Goal: Information Seeking & Learning: Learn about a topic

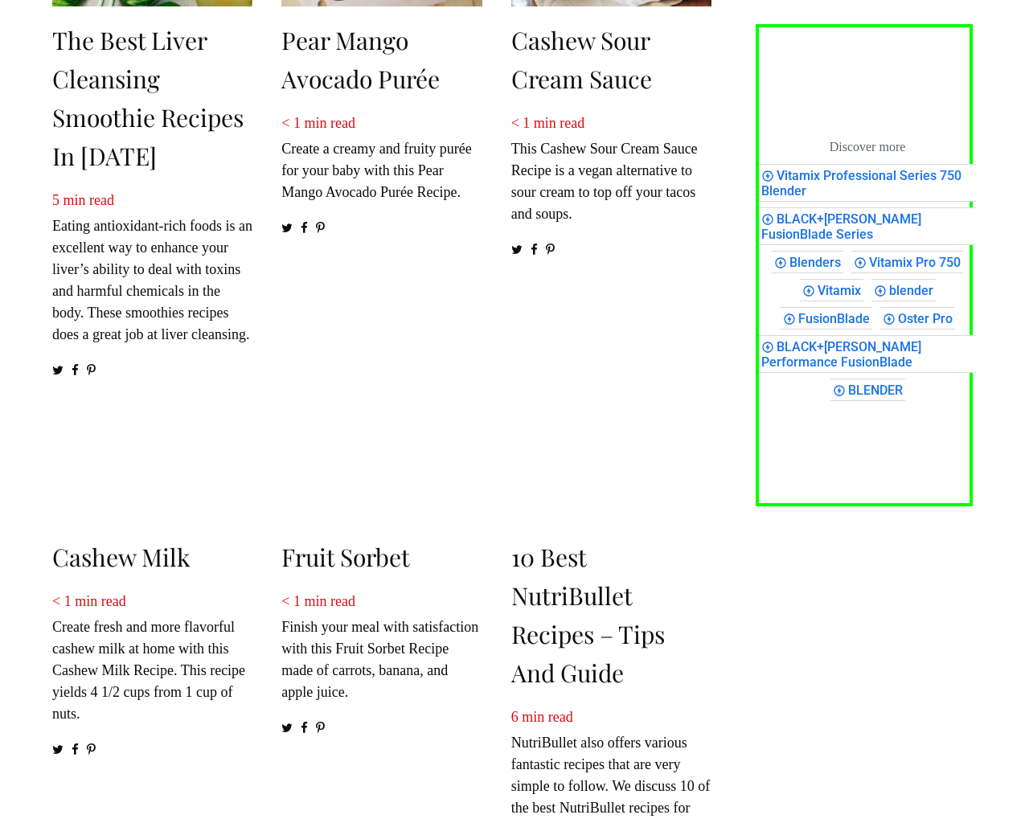
scroll to position [2311, 0]
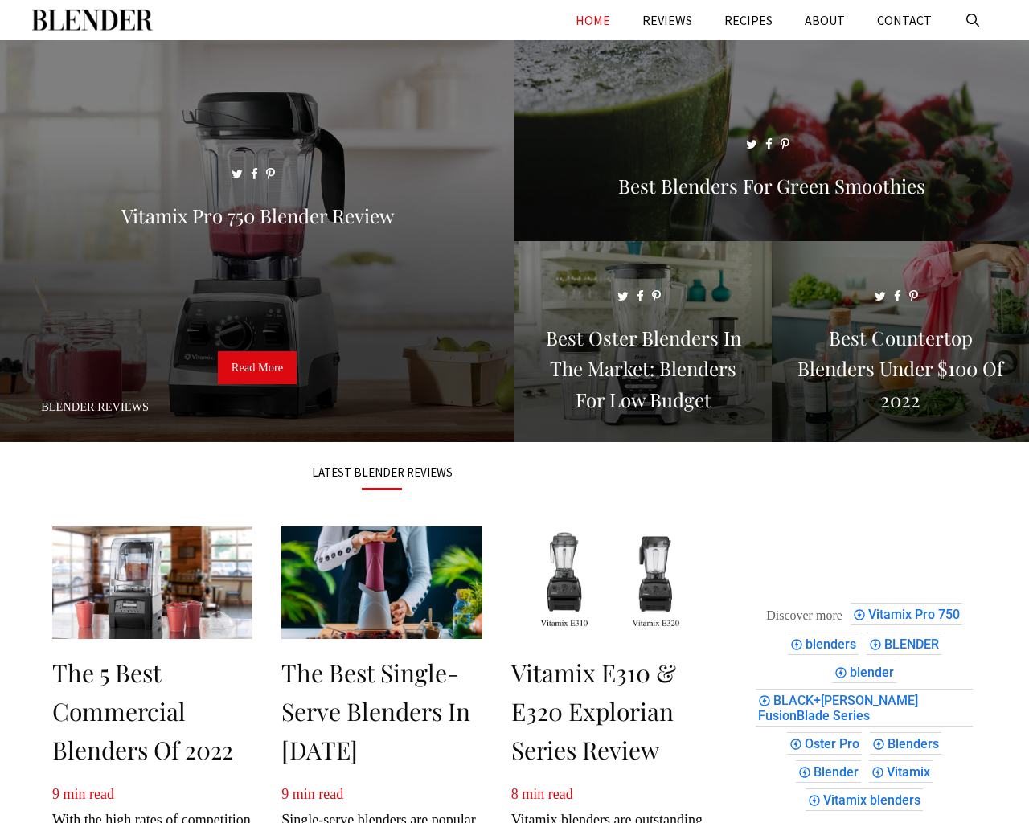
scroll to position [2031, 0]
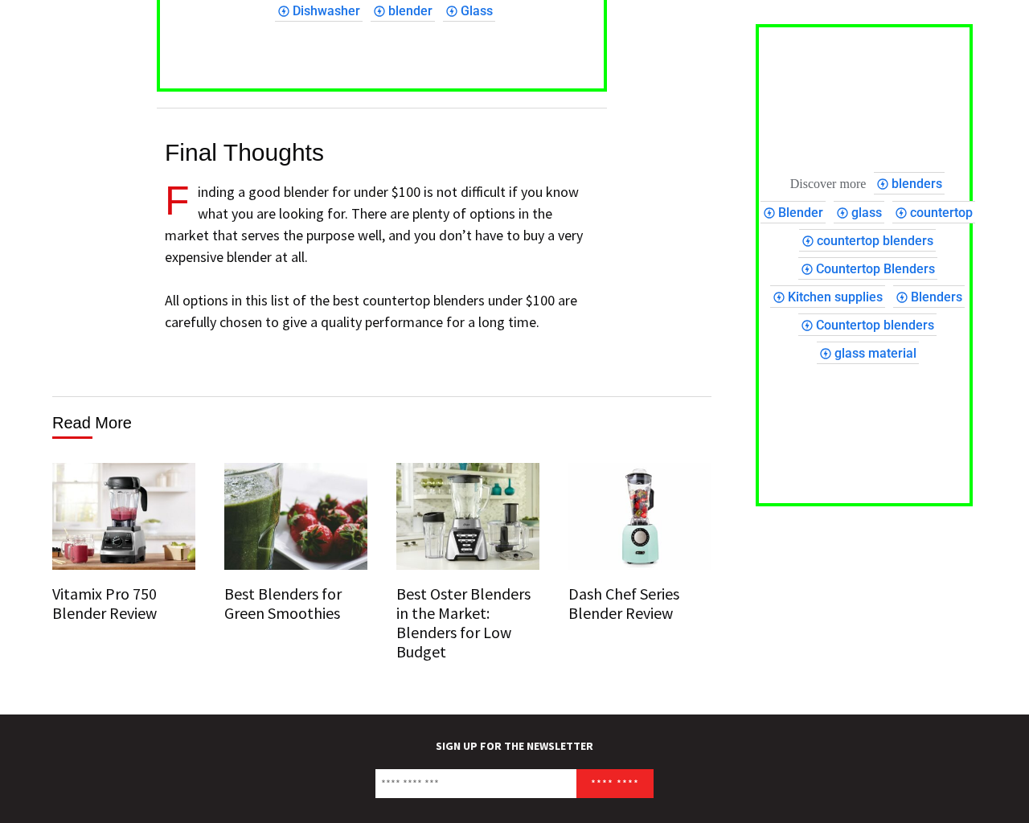
scroll to position [9688, 0]
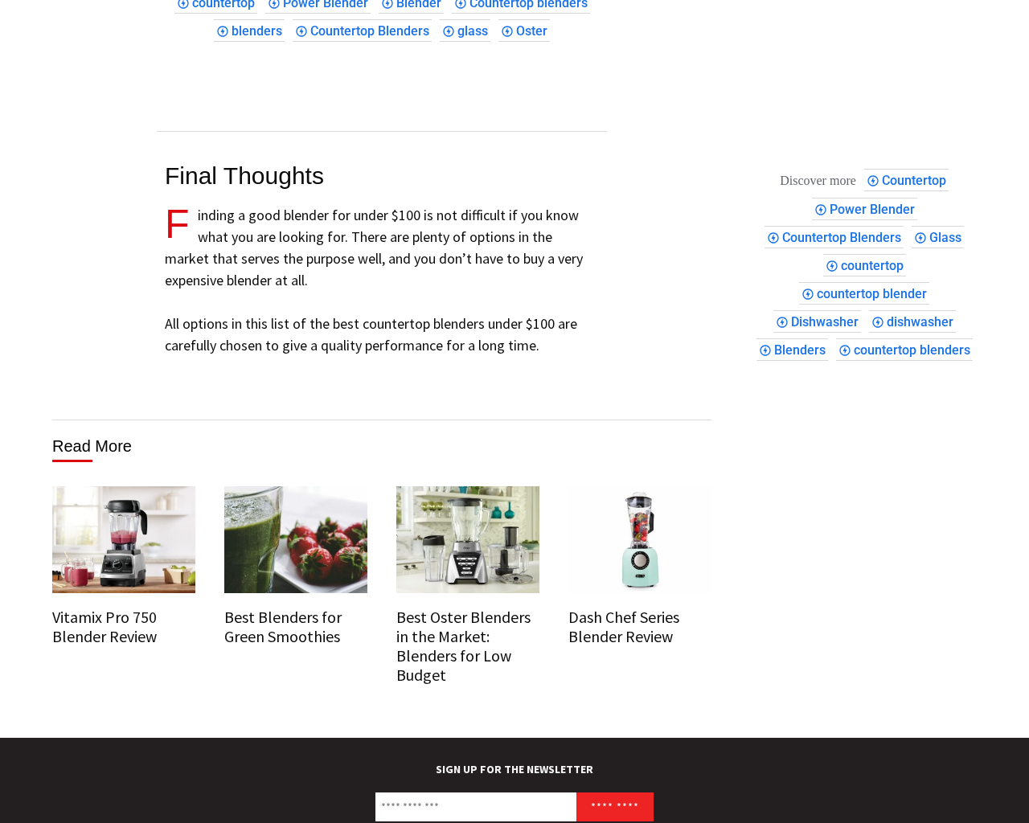
scroll to position [9584, 0]
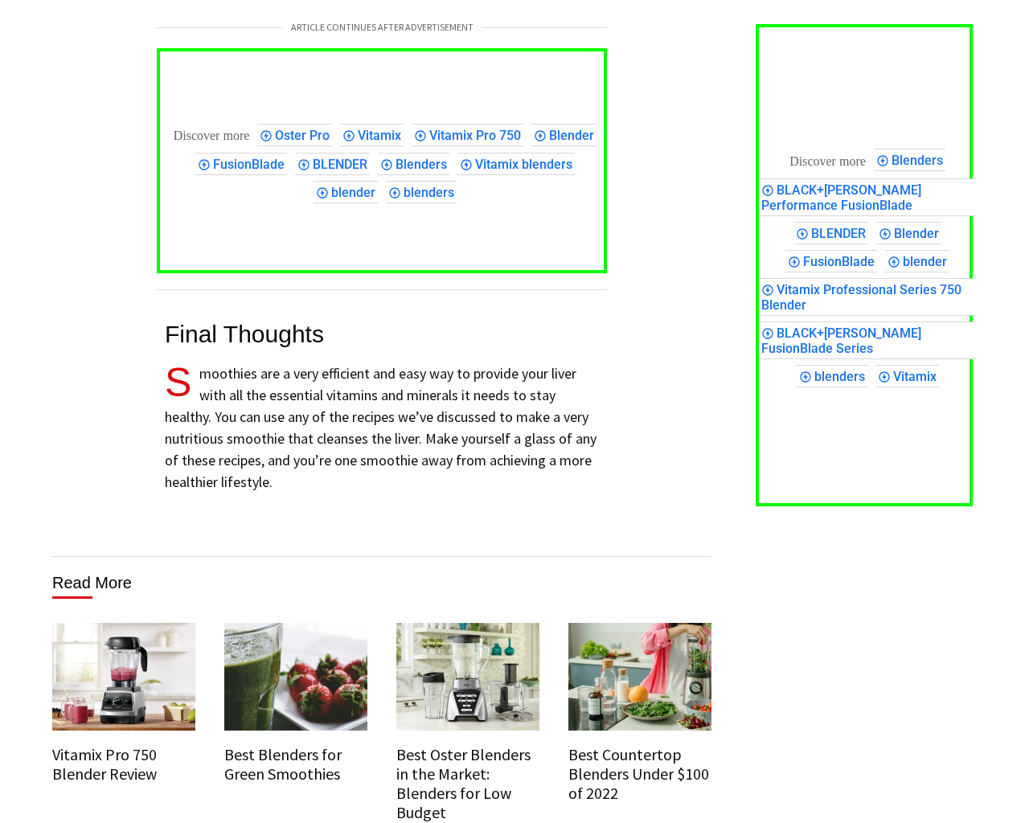
scroll to position [9008, 0]
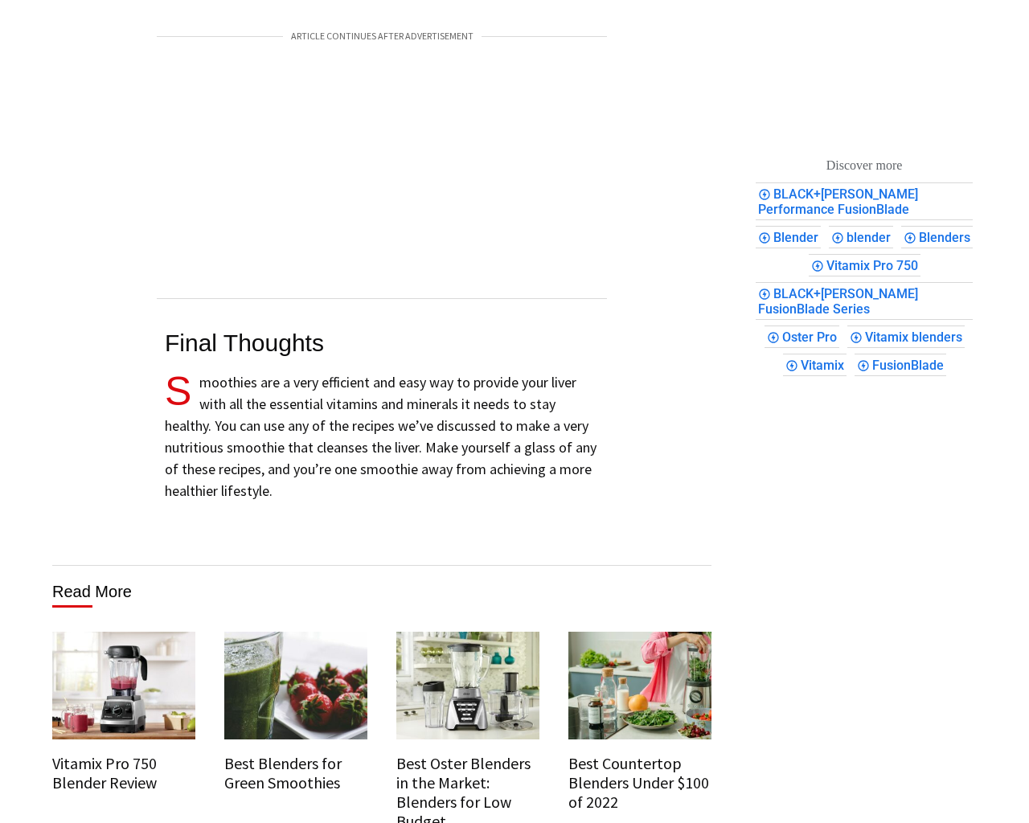
scroll to position [8966, 0]
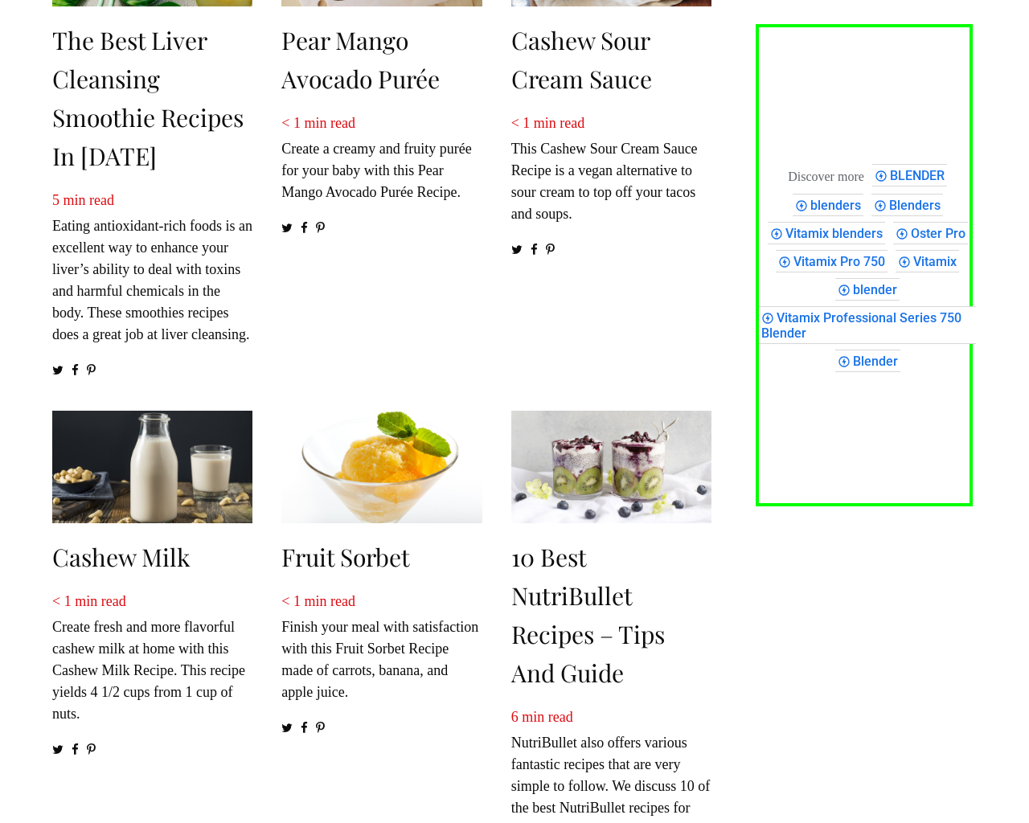
scroll to position [2311, 0]
